Goal: Task Accomplishment & Management: Manage account settings

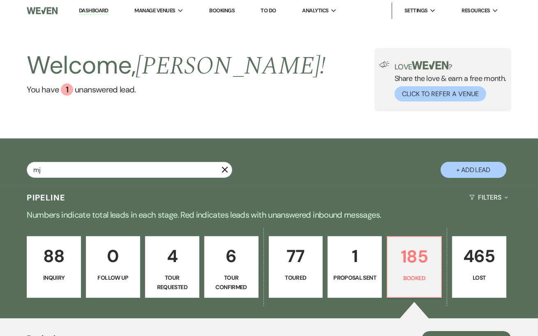
type input "mj"
select select "5"
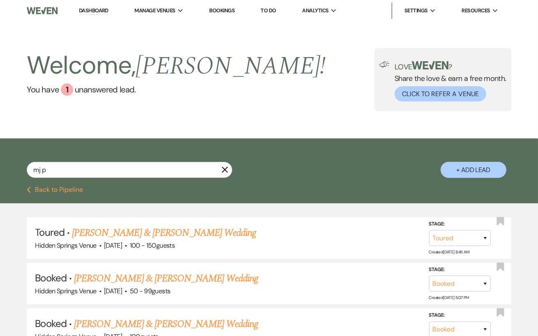
type input "mj pa"
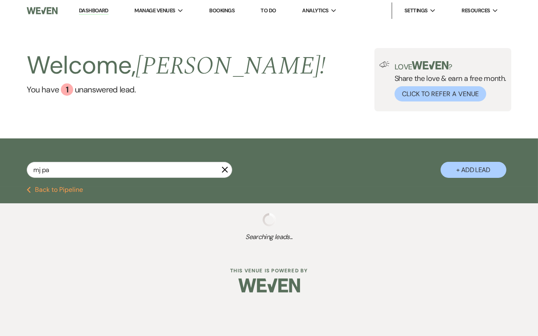
select select "5"
select select "8"
select select "6"
select select "8"
select select "6"
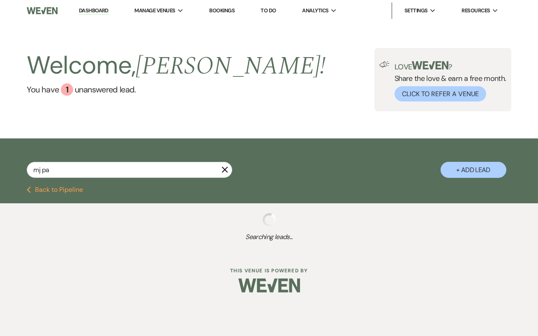
select select "8"
select select "6"
select select "5"
select select "8"
select select "6"
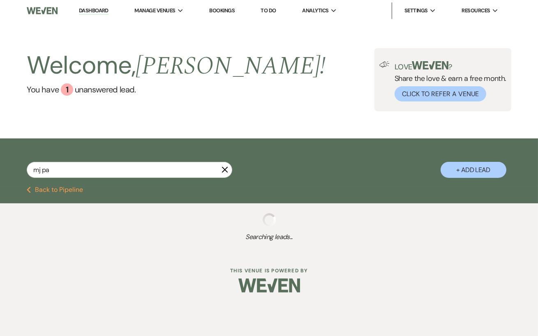
select select "8"
select select "5"
select select "8"
select select "5"
select select "8"
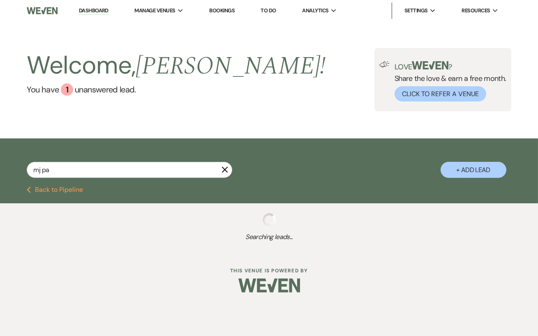
select select "5"
select select "8"
select select "5"
select select "8"
select select "5"
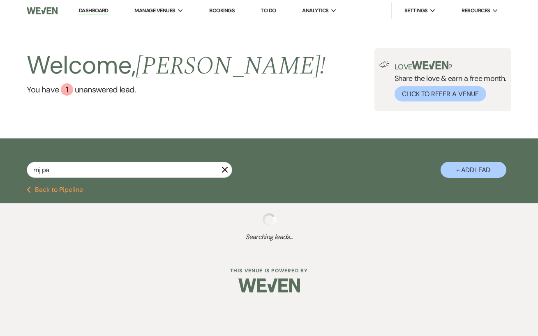
select select "8"
select select "5"
select select "8"
select select "5"
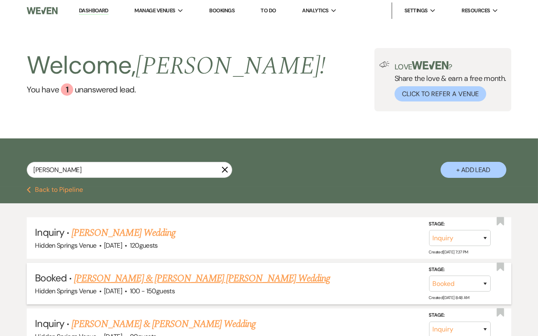
type input "[PERSON_NAME]"
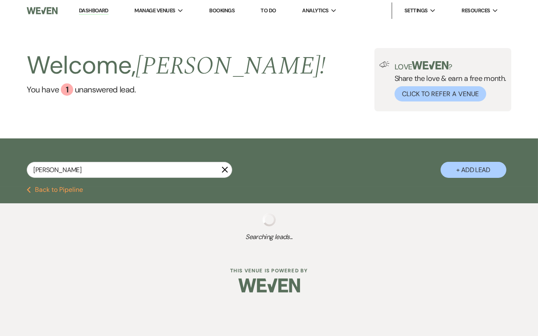
select select "5"
select select "8"
select select "5"
select select "8"
select select "5"
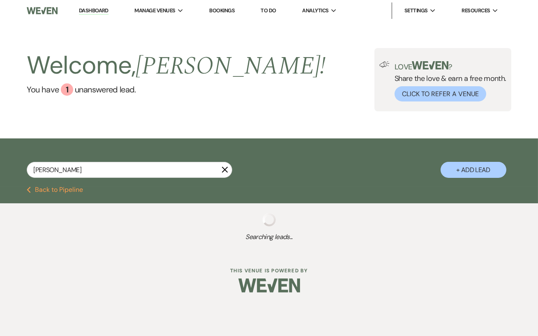
select select "8"
select select "5"
select select "8"
select select "5"
select select "8"
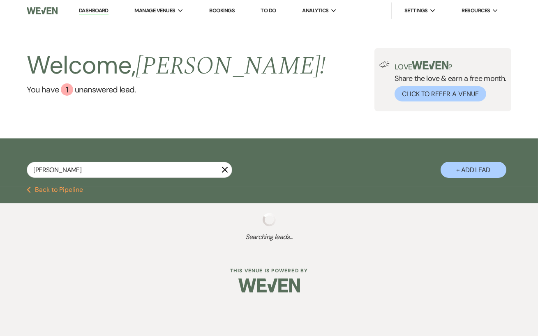
select select "5"
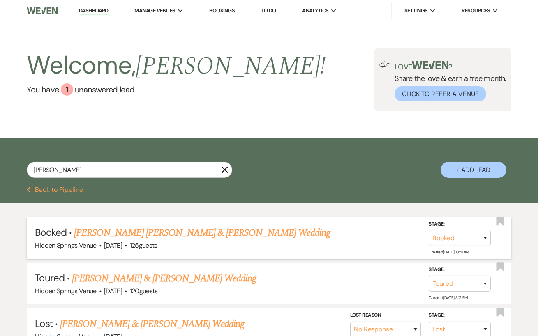
type input "[PERSON_NAME]"
click at [179, 233] on link "[PERSON_NAME] [PERSON_NAME] & [PERSON_NAME] Wedding" at bounding box center [202, 233] width 256 height 15
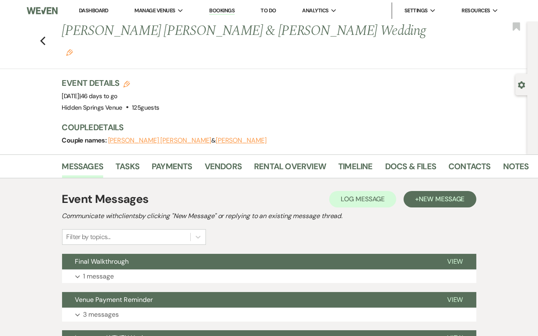
scroll to position [45, 0]
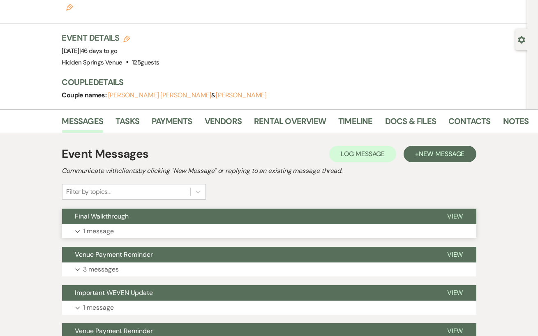
click at [236, 224] on button "Expand 1 message" at bounding box center [269, 231] width 414 height 14
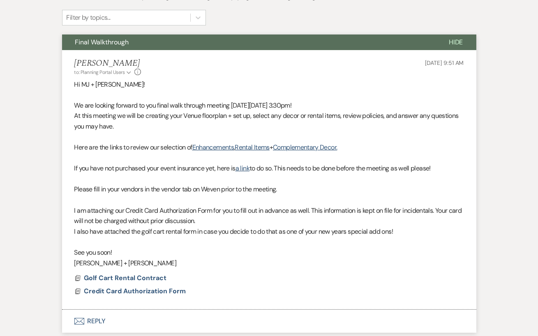
scroll to position [185, 0]
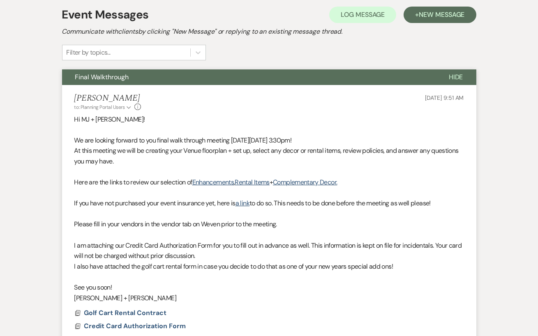
click at [180, 93] on div "[PERSON_NAME] to: Planning Portal Users Expand Info [DATE] 9:51 AM" at bounding box center [269, 102] width 390 height 18
click at [145, 69] on button "Final Walkthrough" at bounding box center [249, 77] width 374 height 16
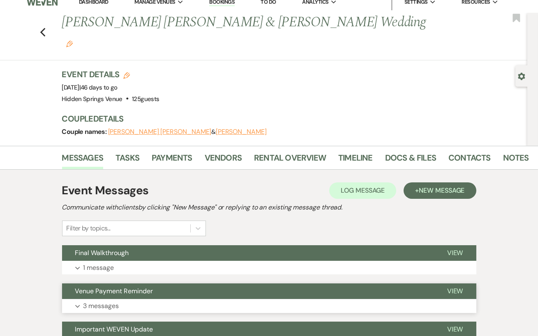
scroll to position [0, 0]
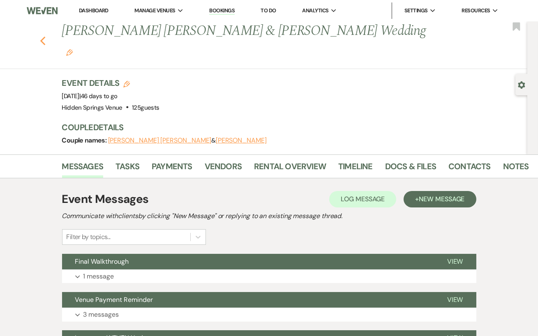
click at [41, 37] on use "button" at bounding box center [42, 41] width 5 height 9
select select "5"
select select "8"
select select "5"
select select "8"
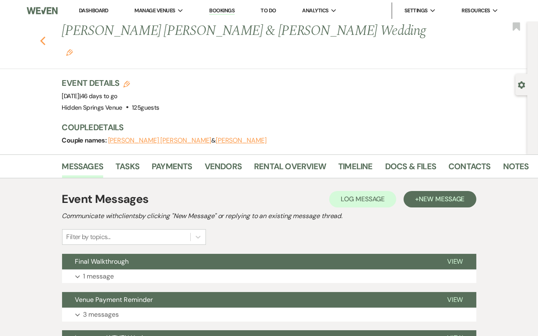
select select "5"
select select "8"
select select "5"
select select "8"
select select "5"
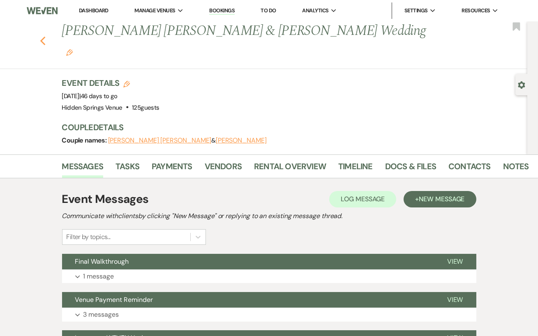
select select "8"
select select "5"
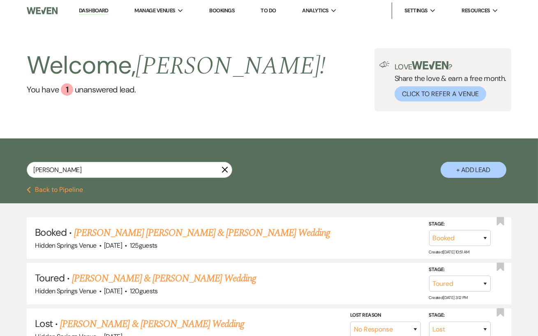
click at [223, 167] on icon "X" at bounding box center [225, 170] width 7 height 7
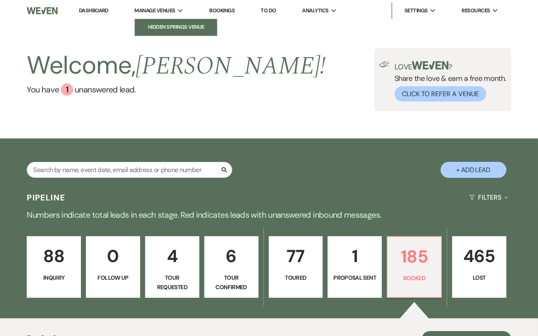
click at [180, 32] on link "Hidden Springs Venue" at bounding box center [176, 27] width 82 height 16
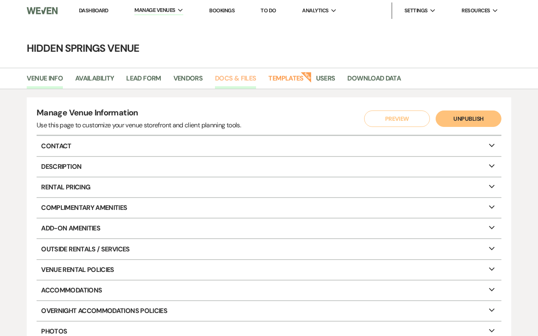
click at [226, 84] on link "Docs & Files" at bounding box center [235, 81] width 41 height 16
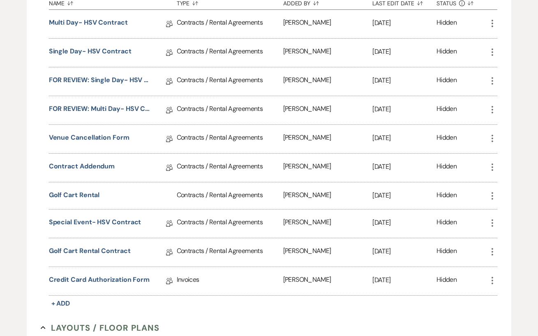
scroll to position [237, 0]
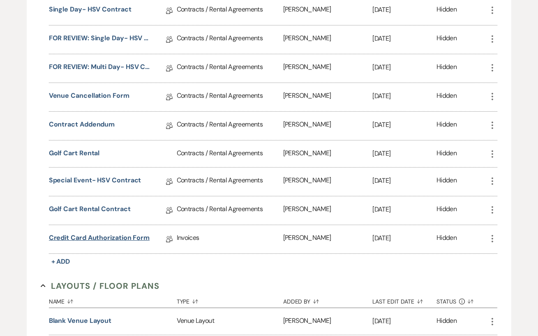
click at [113, 238] on link "Credit Card Authorization Form" at bounding box center [99, 239] width 101 height 13
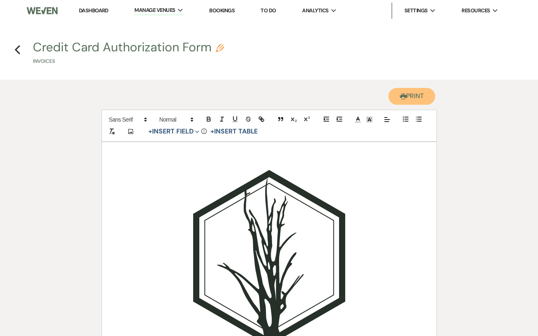
click at [420, 100] on button "Printer Print" at bounding box center [412, 96] width 47 height 17
click at [409, 99] on button "Printer Print" at bounding box center [412, 96] width 47 height 17
click at [16, 46] on icon "Previous" at bounding box center [17, 50] width 6 height 10
